Goal: Task Accomplishment & Management: Use online tool/utility

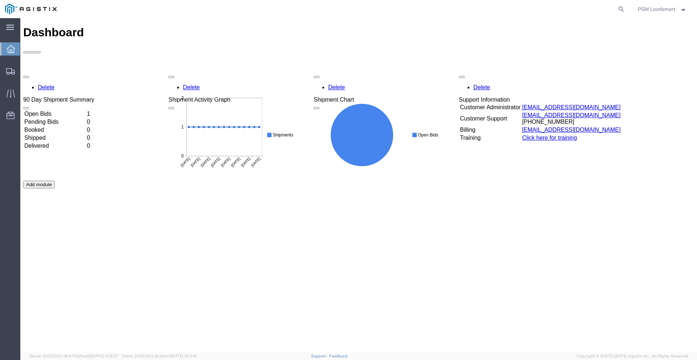
click at [55, 110] on td "Open Bids" at bounding box center [55, 113] width 62 height 7
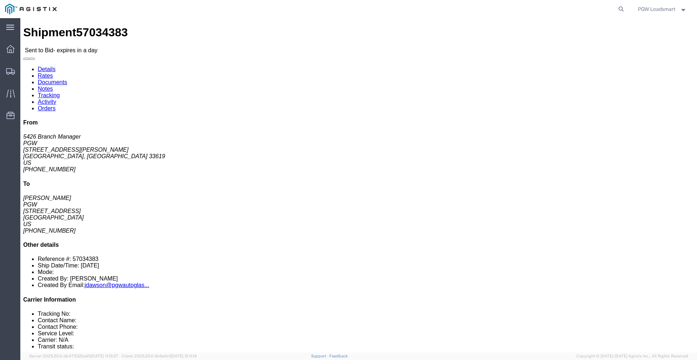
click link "Enter / Modify Bid"
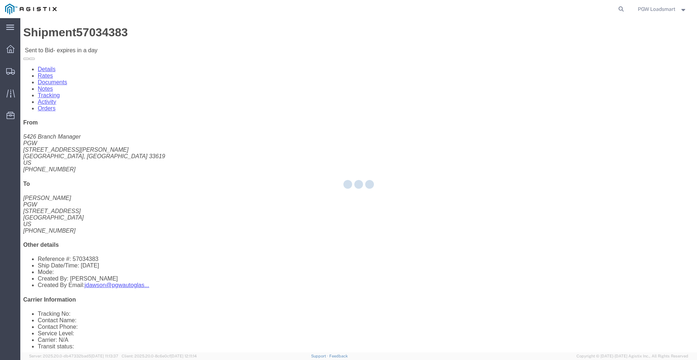
select select "6946"
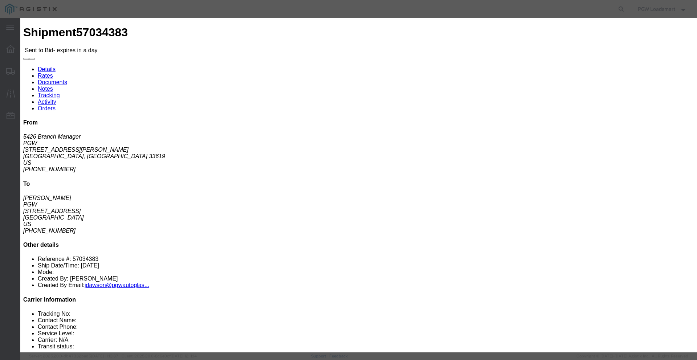
click button "Close"
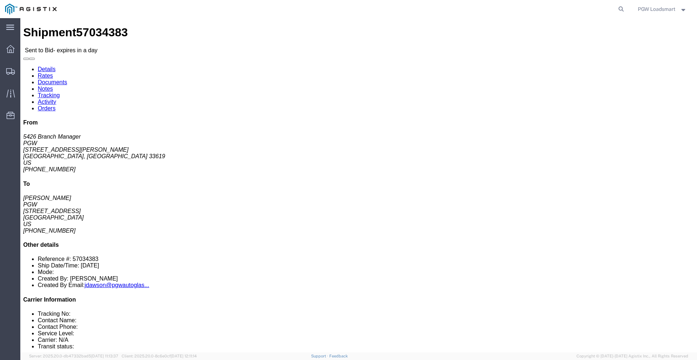
click link "Enter / Modify Bid"
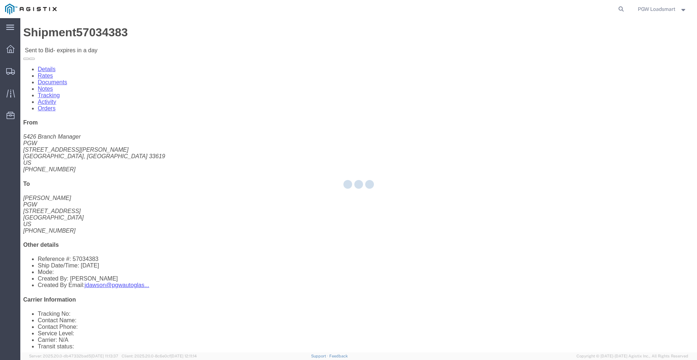
select select "6946"
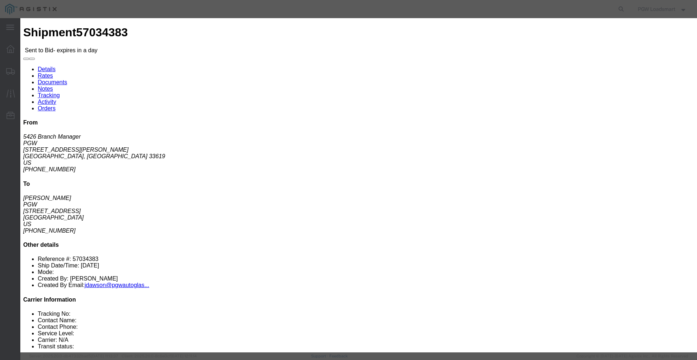
click select "Select Rail TL Standard 3 - 5 Day"
select select "16794"
click select "Select Rail TL Standard 3 - 5 Day"
click input "text"
type input "LOAA"
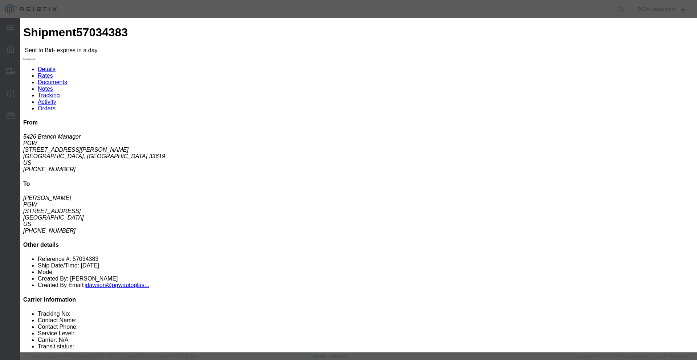
click select "Select Air Less than Truckload Multi-Leg Ocean Freight Rail Small Parcel Truckl…"
select select "TL"
click select "Select Air Less than Truckload Multi-Leg Ocean Freight Rail Small Parcel Truckl…"
click select "Select 2 Day Service 3 Axle Winch Truck 3 to 5 Day Service 96L Domestic Flat Ra…"
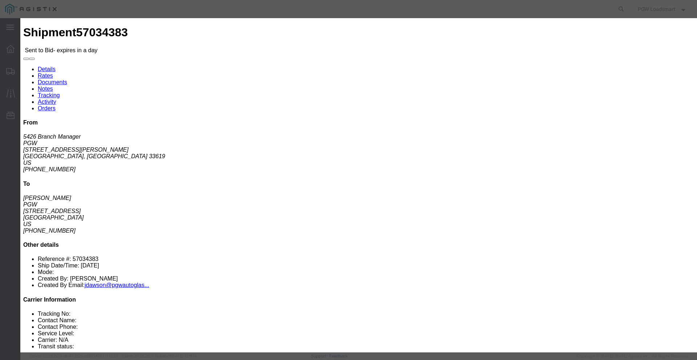
select select "FUEL"
click select "Select 2 Day Service 3 Axle Winch Truck 3 to 5 Day Service 96L Domestic Flat Ra…"
click input "number"
type input "1540"
click input "number"
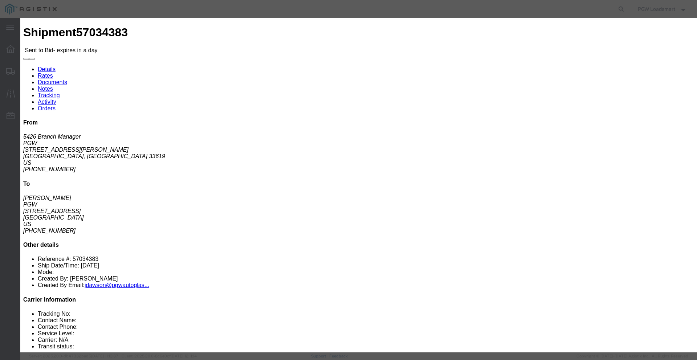
type input ".01"
click div "Add charge"
click button "Submit"
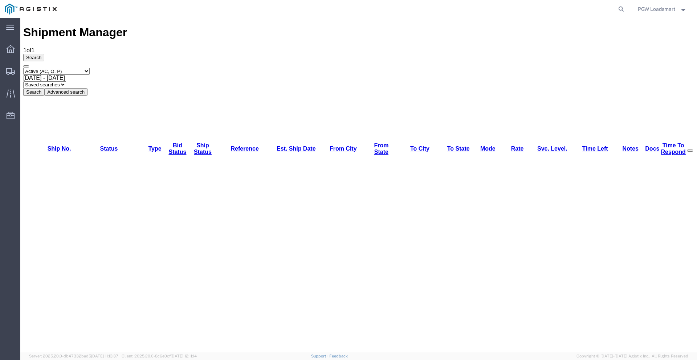
click at [333, 269] on div "Shipment Manager 1 of 1 Search Select status Active (AC, O, P) All Approved Awa…" at bounding box center [358, 339] width 671 height 627
click at [7, 50] on icon at bounding box center [11, 49] width 8 height 8
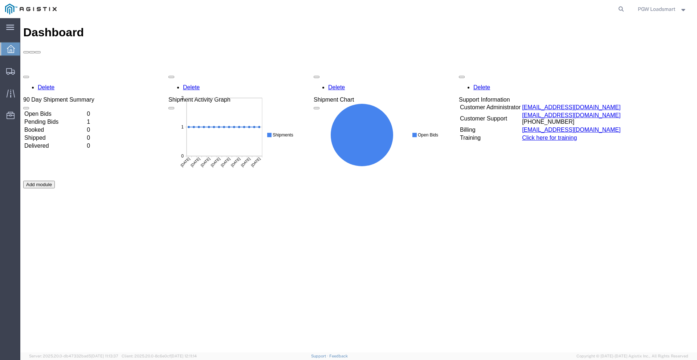
click at [0, 42] on link "Dashboard" at bounding box center [10, 49] width 20 height 15
